Goal: Task Accomplishment & Management: Manage account settings

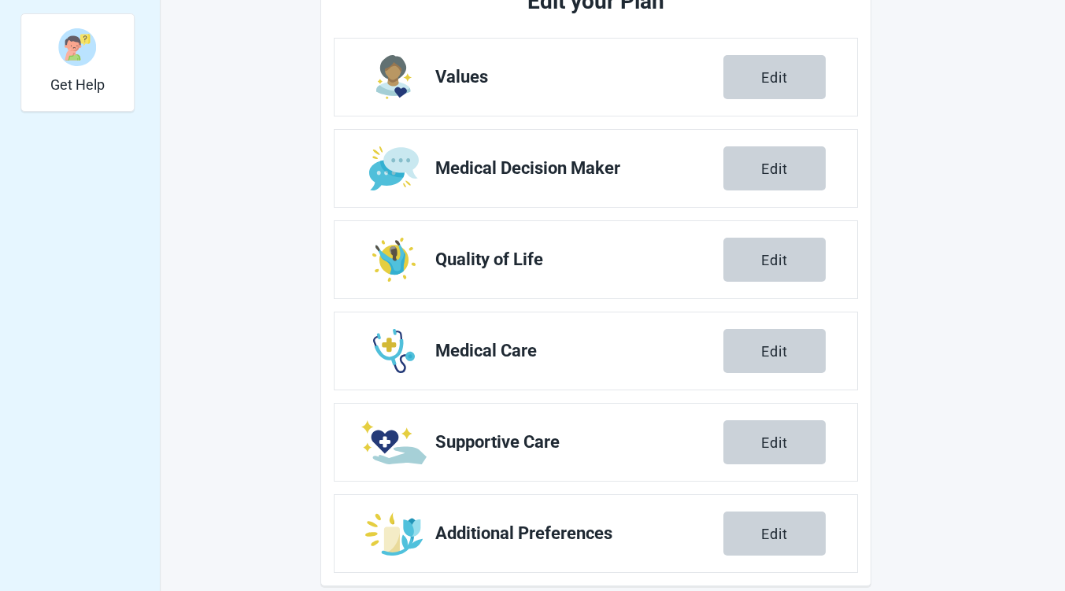
scroll to position [571, 0]
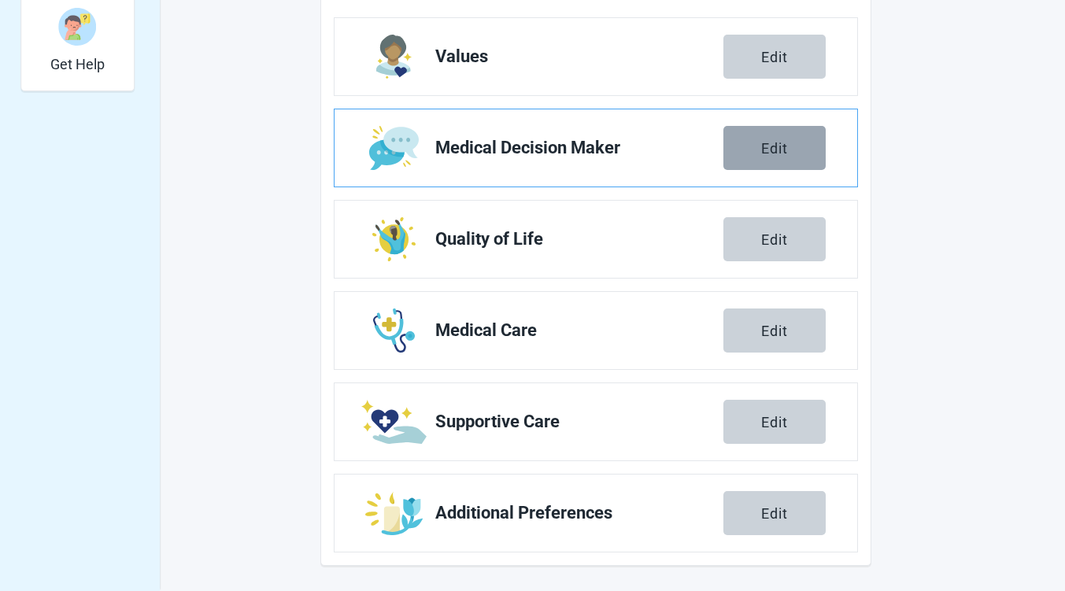
click at [780, 157] on button "Edit" at bounding box center [774, 148] width 102 height 44
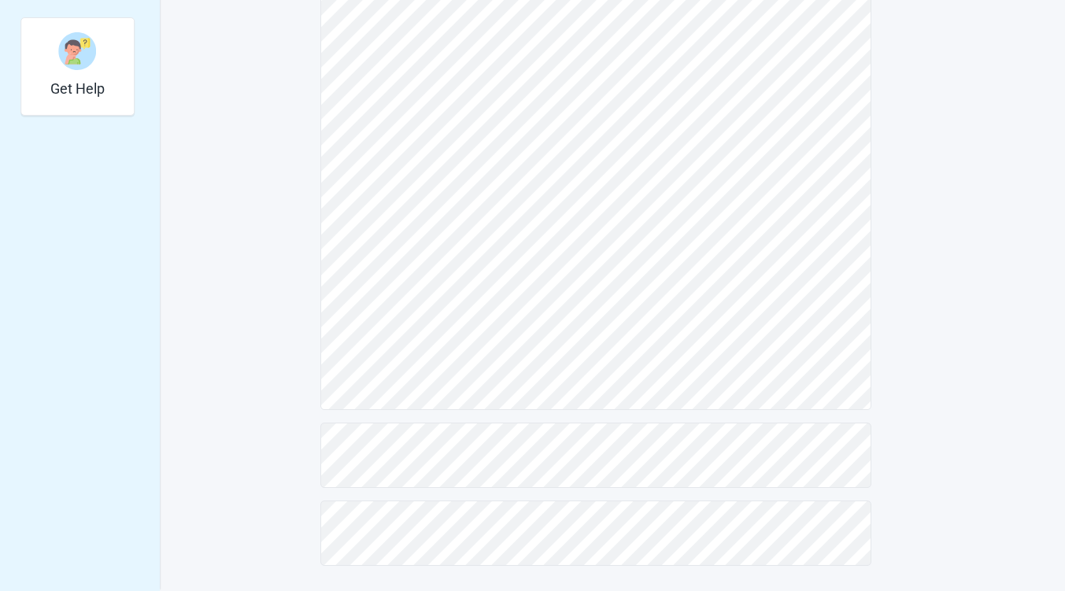
scroll to position [322, 0]
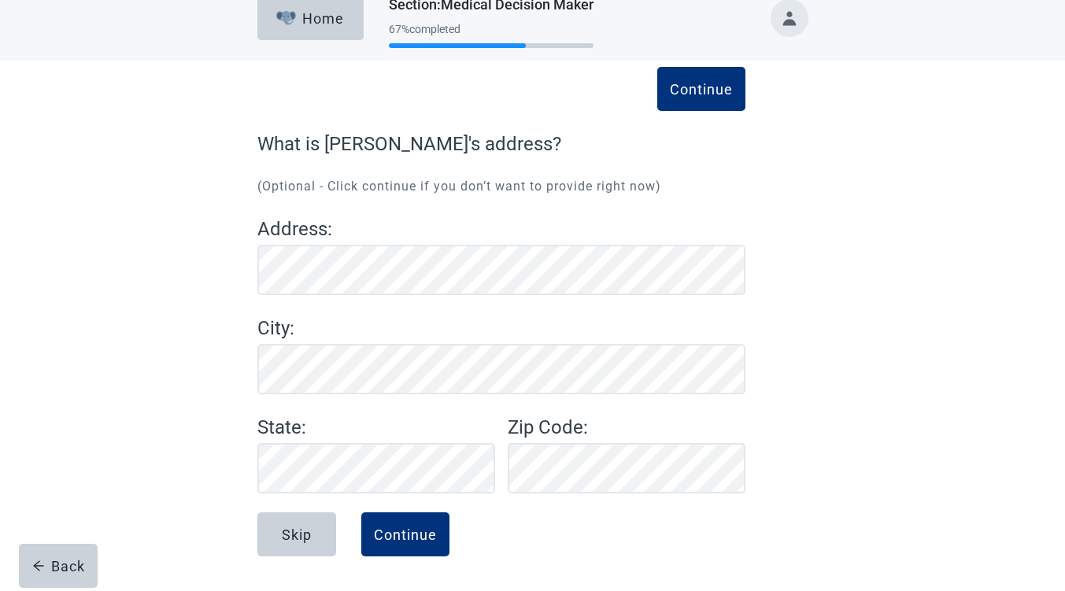
scroll to position [21, 0]
click at [423, 533] on div "Continue" at bounding box center [405, 534] width 63 height 16
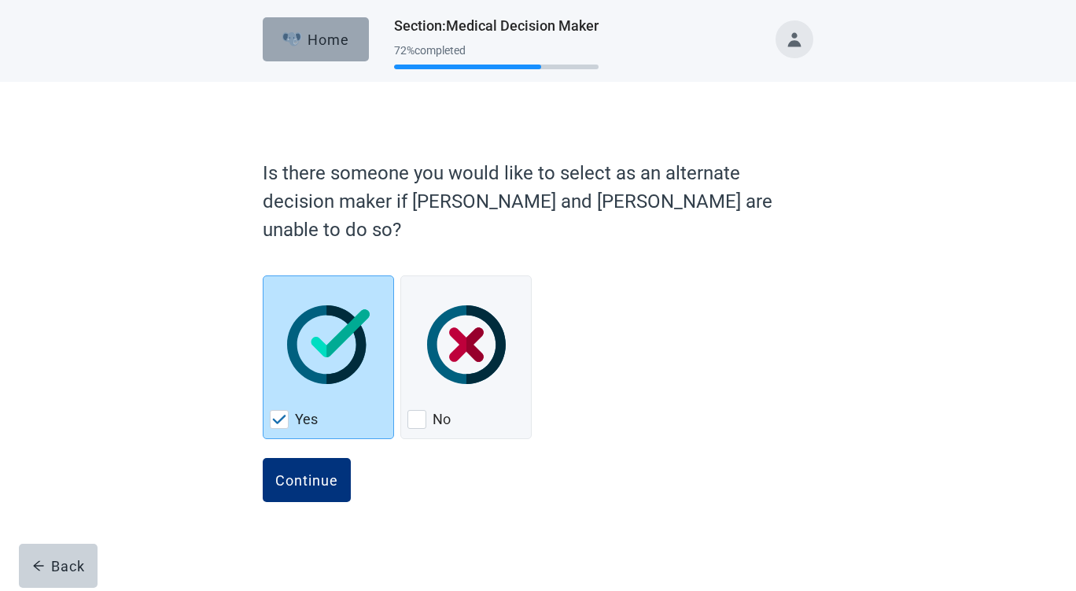
click at [332, 47] on div "Home" at bounding box center [317, 39] width 68 height 16
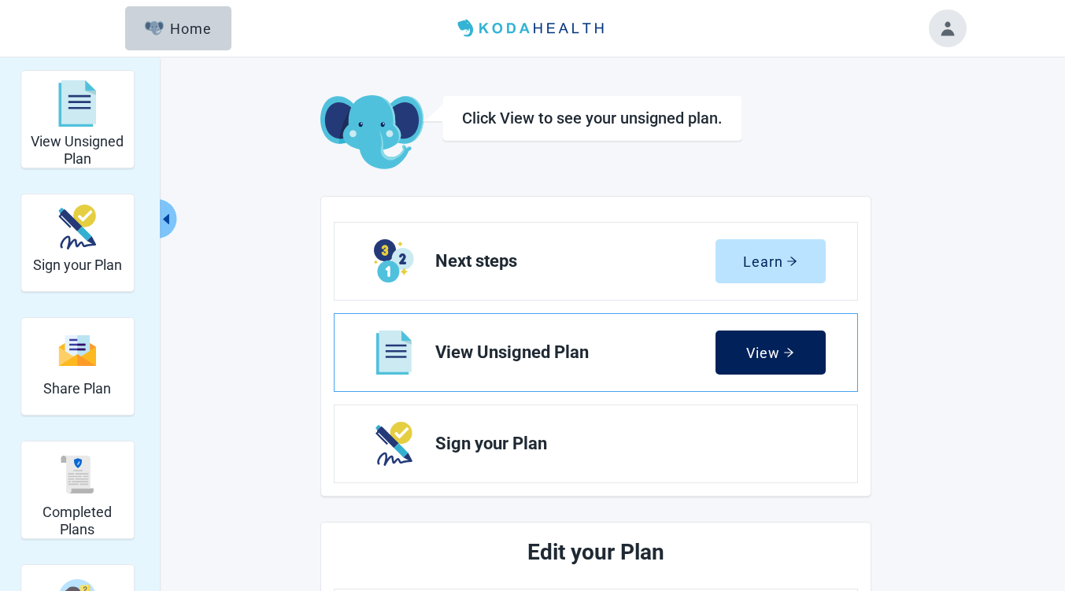
click at [773, 357] on div "View" at bounding box center [770, 353] width 48 height 16
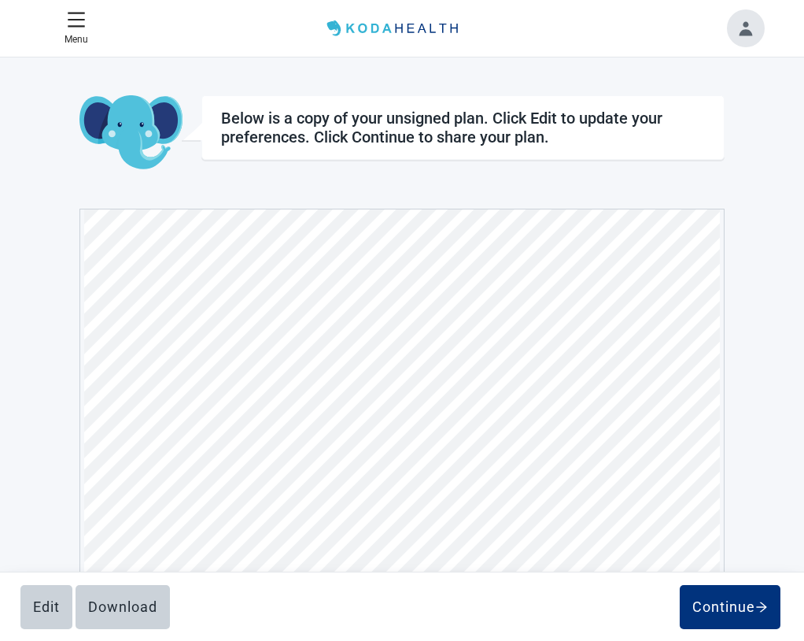
scroll to position [8168, 0]
click at [152, 590] on div "Download" at bounding box center [122, 607] width 69 height 16
click at [746, 24] on button "Toggle account menu" at bounding box center [746, 28] width 38 height 38
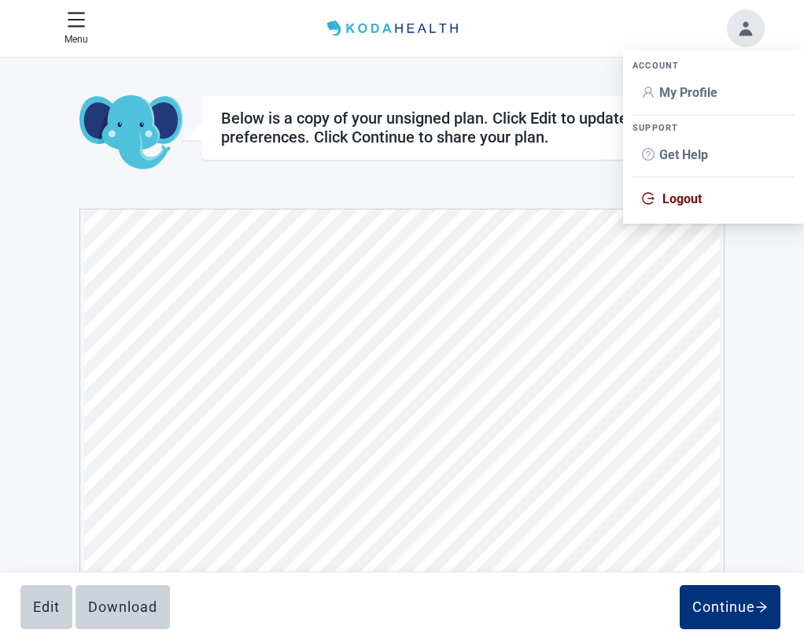
click at [672, 197] on span "Logout" at bounding box center [682, 198] width 39 height 15
